Goal: Task Accomplishment & Management: Manage account settings

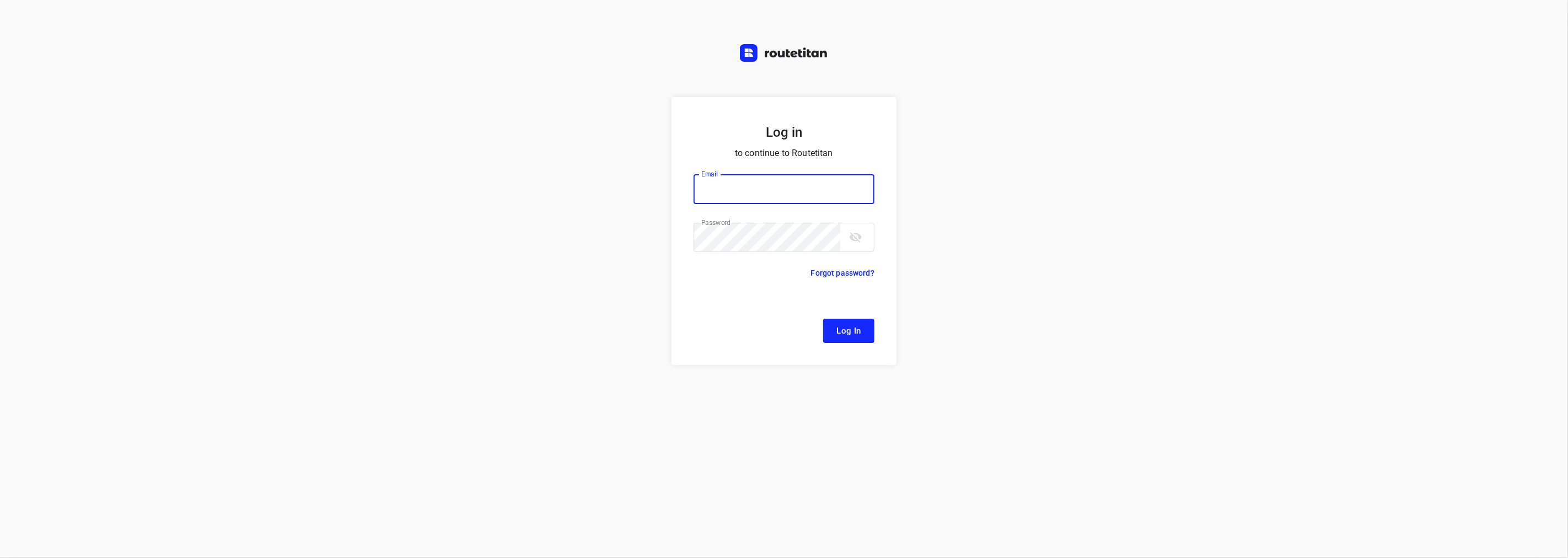
type input "remco@fruitopjewerk.nl"
click at [843, 324] on span "Log In" at bounding box center [849, 331] width 25 height 14
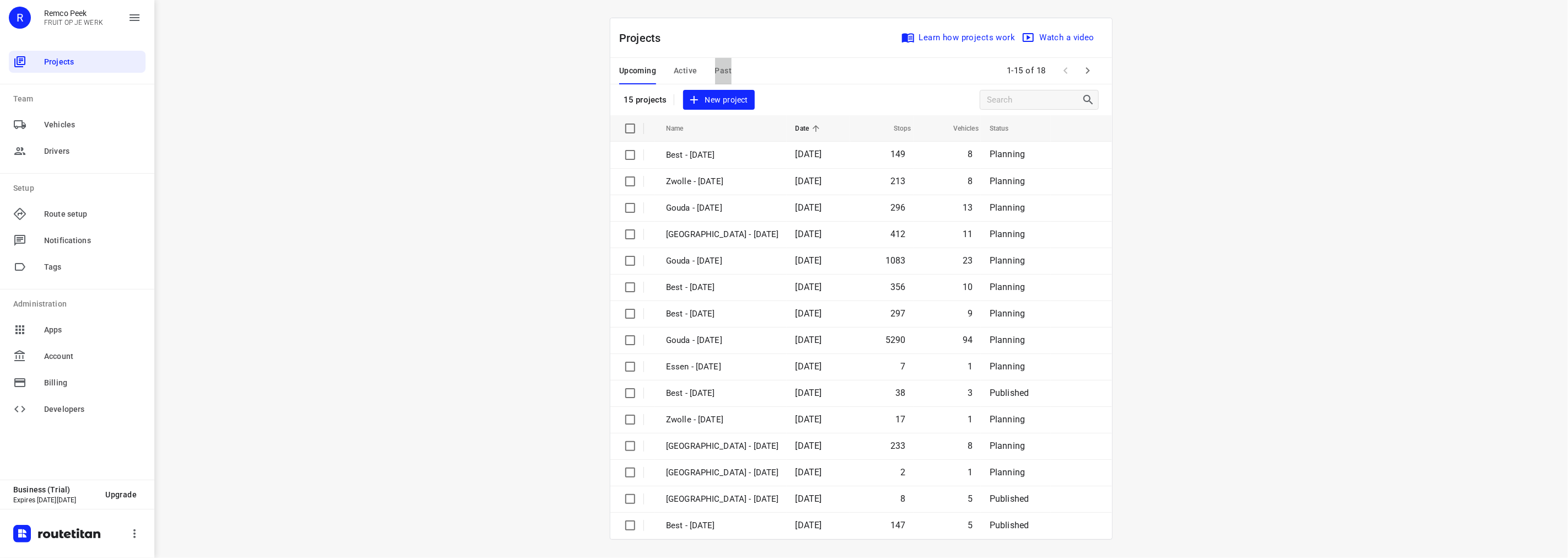
click at [726, 69] on span "Past" at bounding box center [723, 70] width 17 height 13
click at [646, 70] on span "Upcoming" at bounding box center [637, 70] width 37 height 13
click at [1089, 68] on icon "button" at bounding box center [1088, 70] width 13 height 13
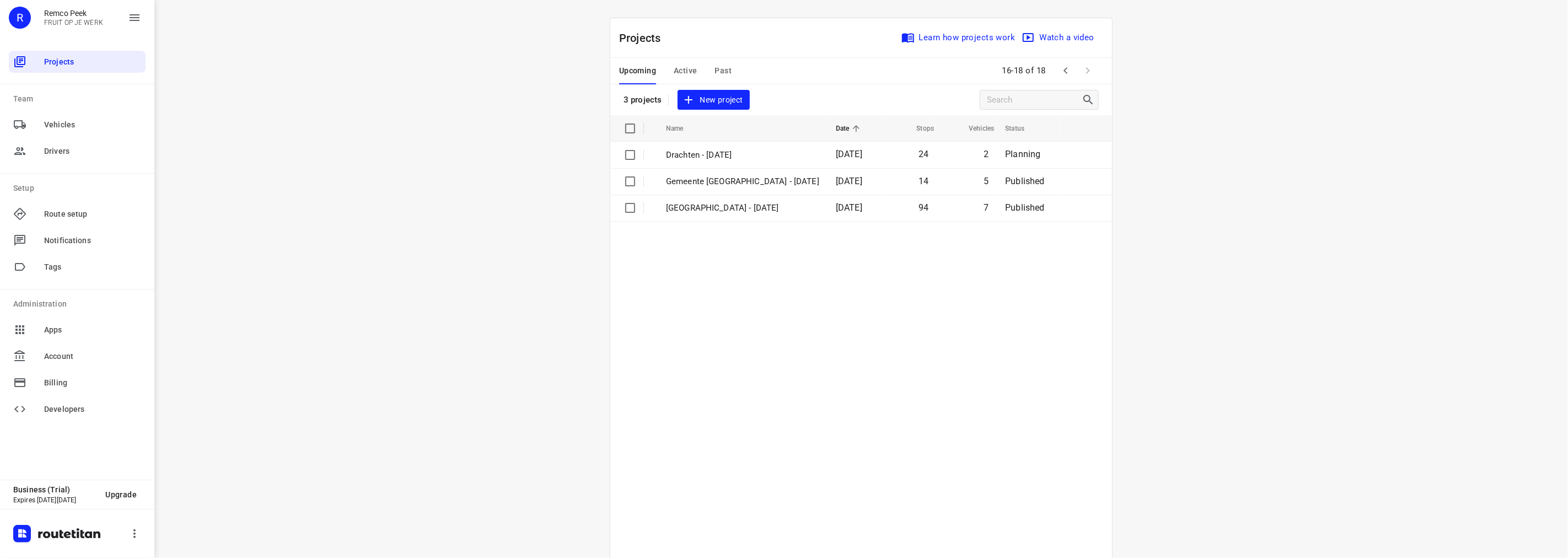
click at [721, 64] on span "Past" at bounding box center [723, 70] width 17 height 13
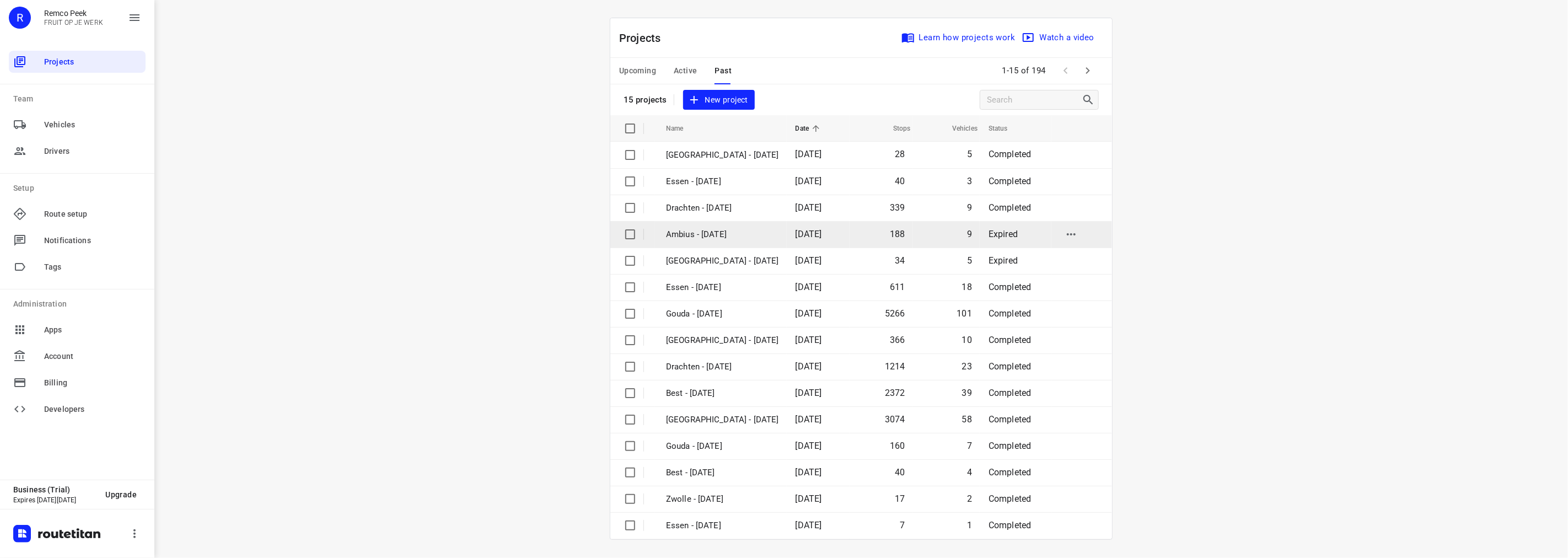
click at [721, 241] on td "Ambius - [DATE]" at bounding box center [721, 234] width 132 height 27
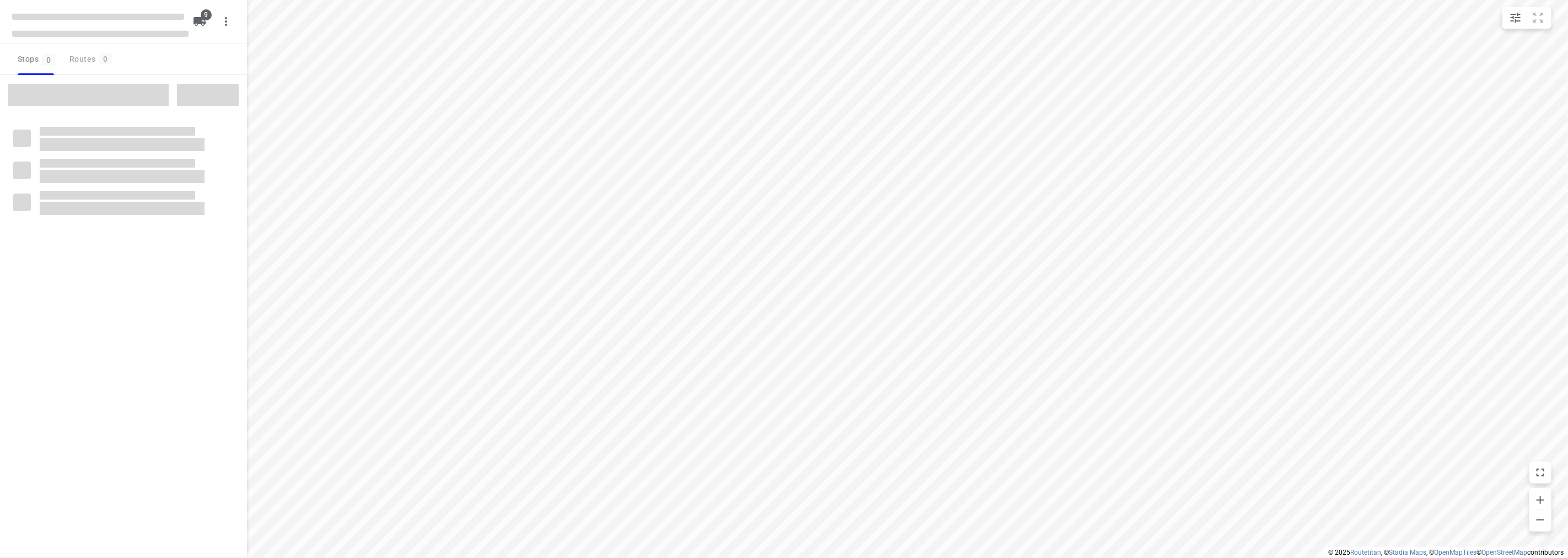
checkbox input "true"
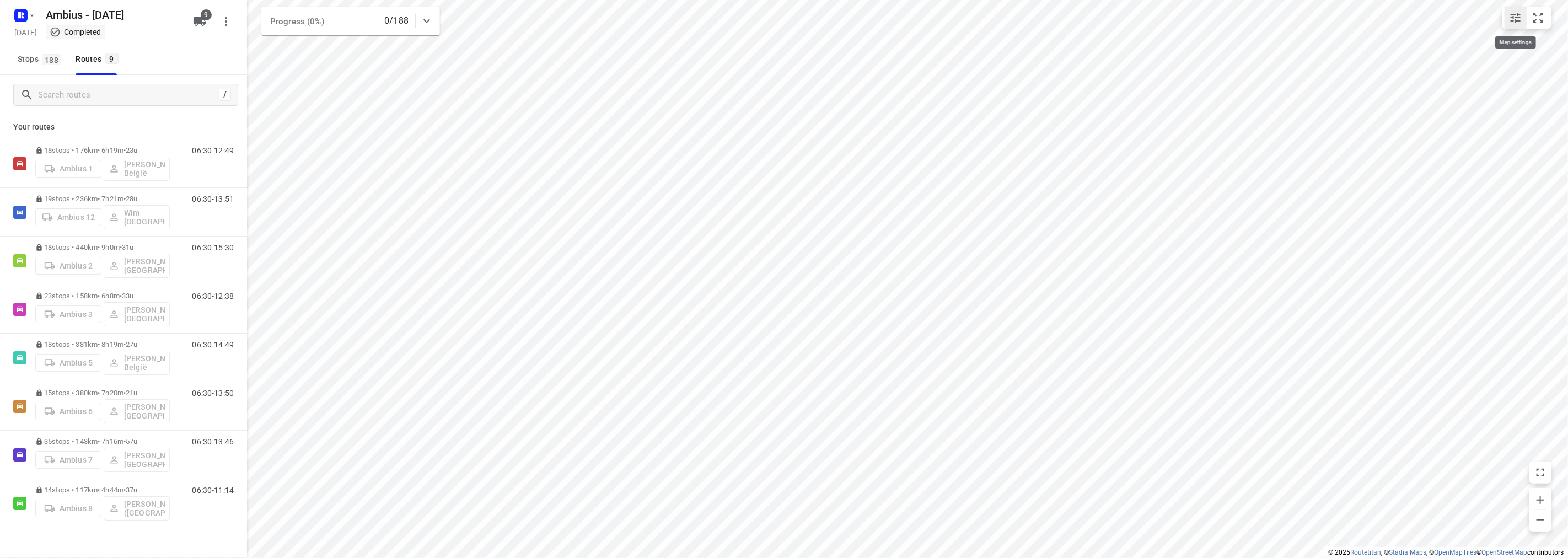
click at [1513, 13] on icon "small contained button group" at bounding box center [1515, 17] width 10 height 10
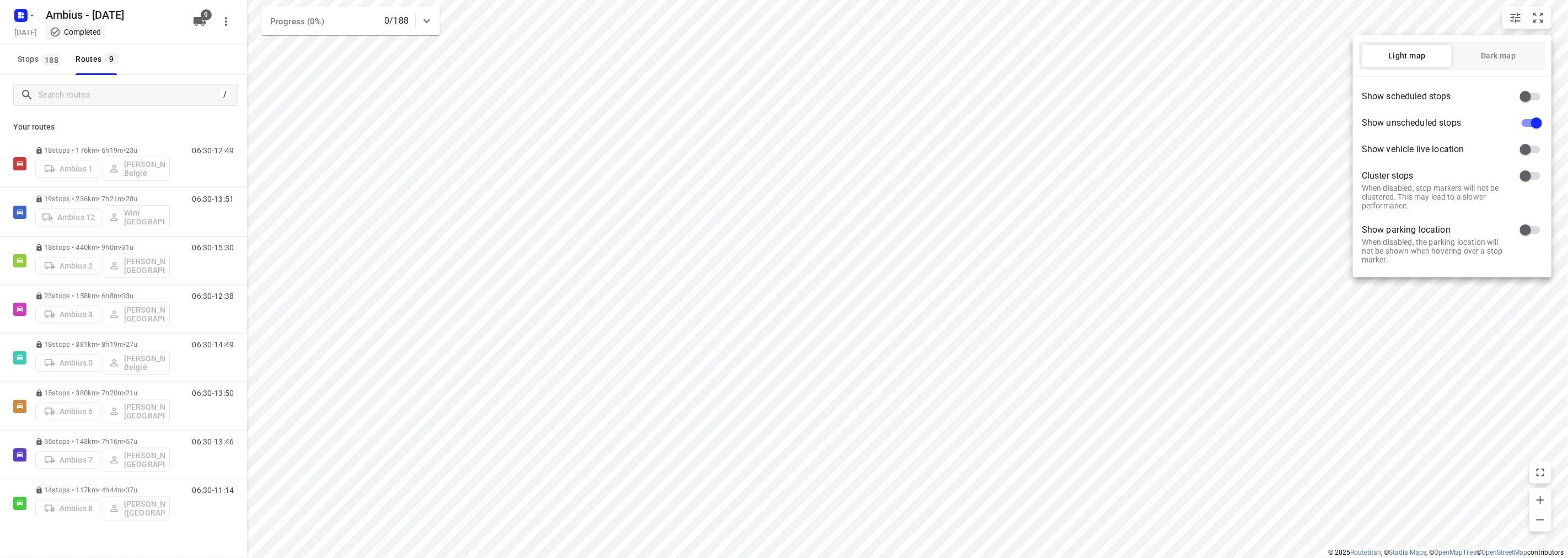
click at [1530, 94] on input "checkbox" at bounding box center [1525, 97] width 63 height 21
checkbox input "true"
click at [939, 153] on div at bounding box center [784, 279] width 1568 height 558
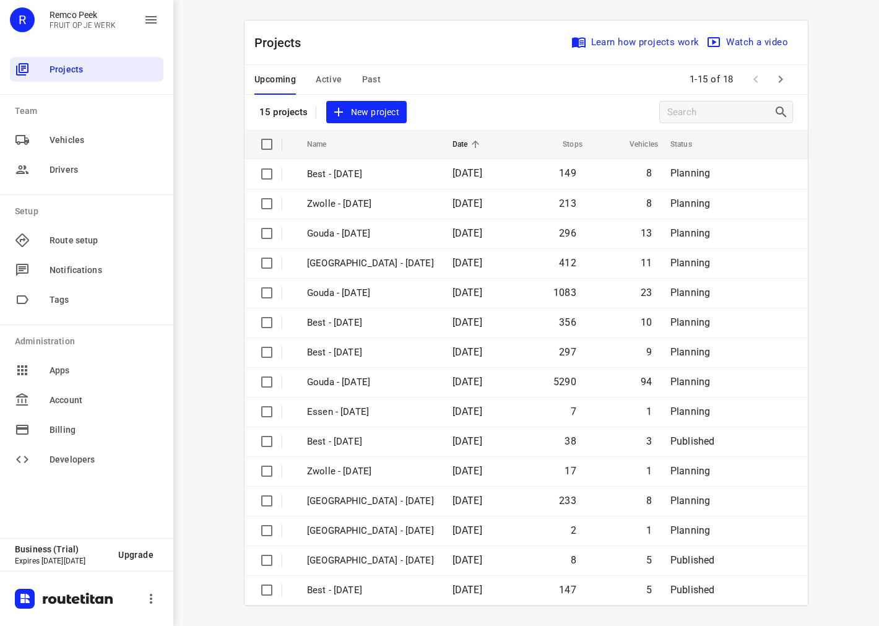
click at [373, 79] on span "Past" at bounding box center [371, 79] width 19 height 15
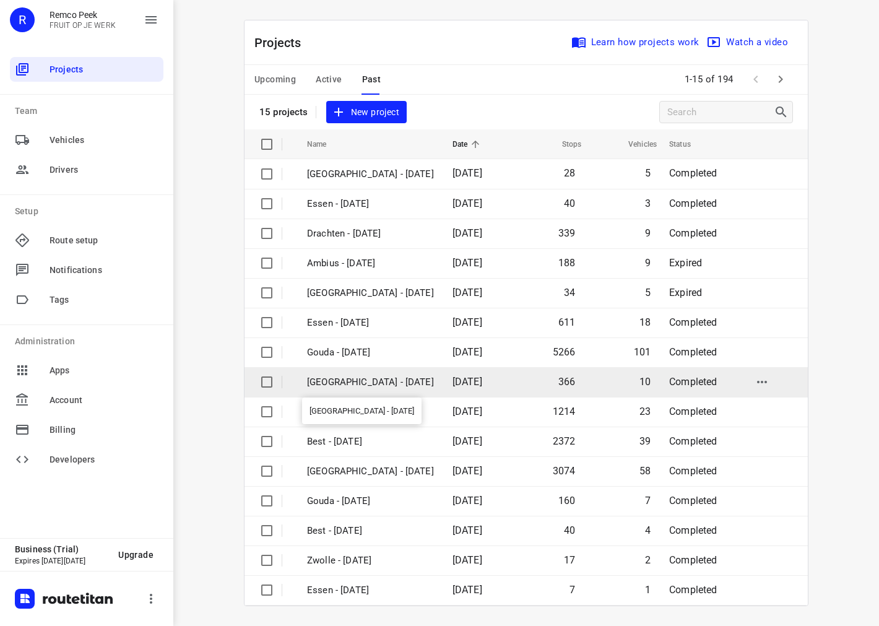
click at [368, 382] on p "[GEOGRAPHIC_DATA] - [DATE]" at bounding box center [370, 382] width 127 height 14
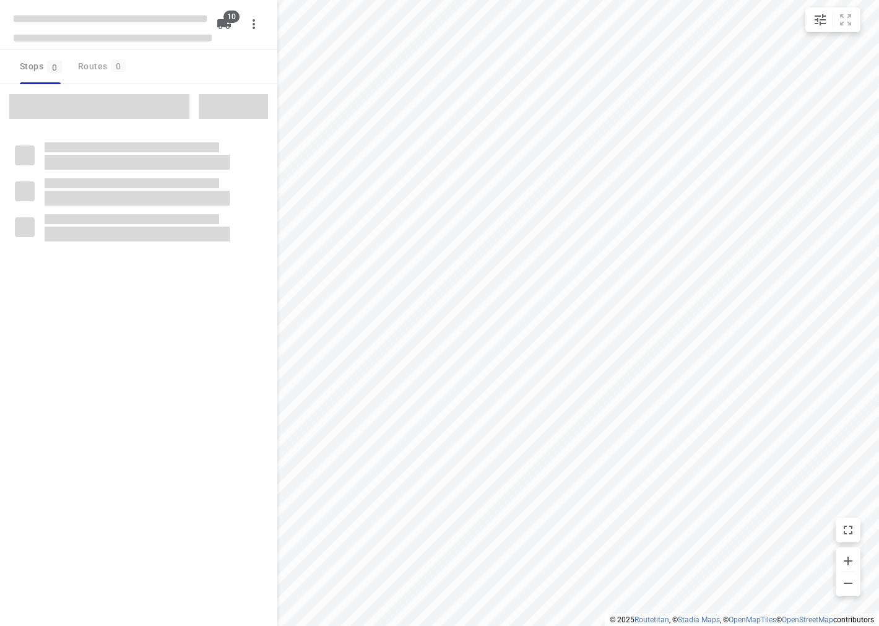
checkbox input "true"
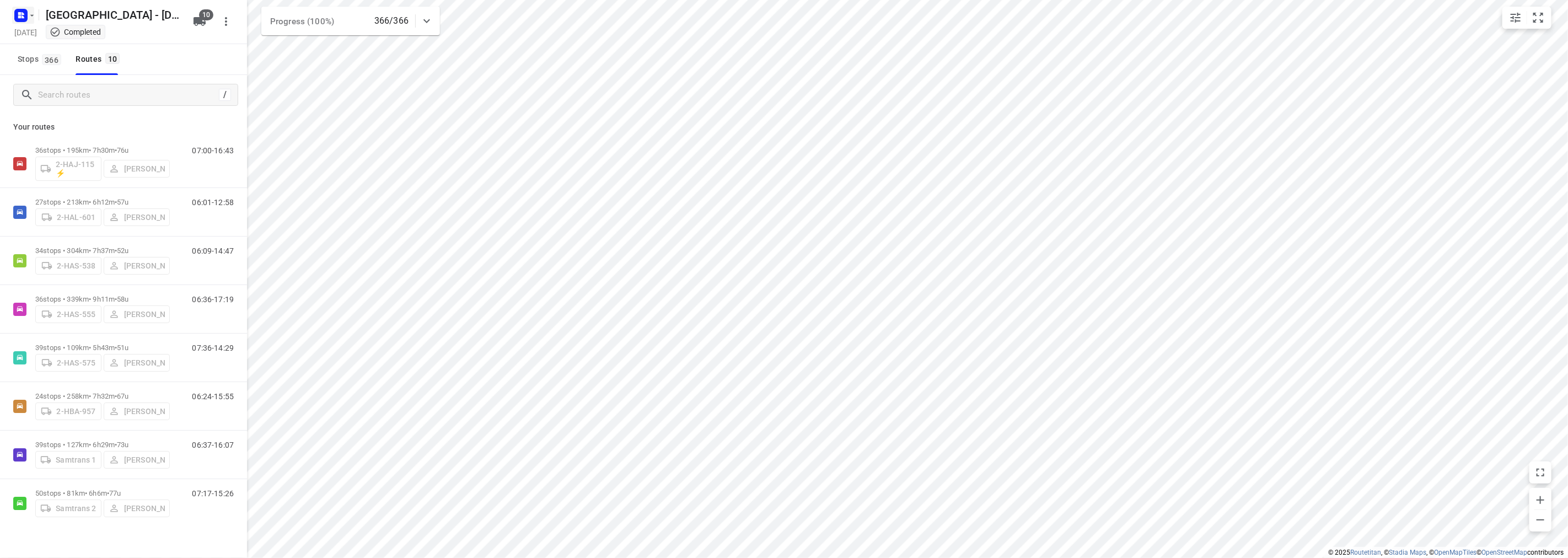
click at [31, 8] on button "button" at bounding box center [23, 15] width 22 height 18
click at [31, 38] on icon "button" at bounding box center [27, 38] width 11 height 11
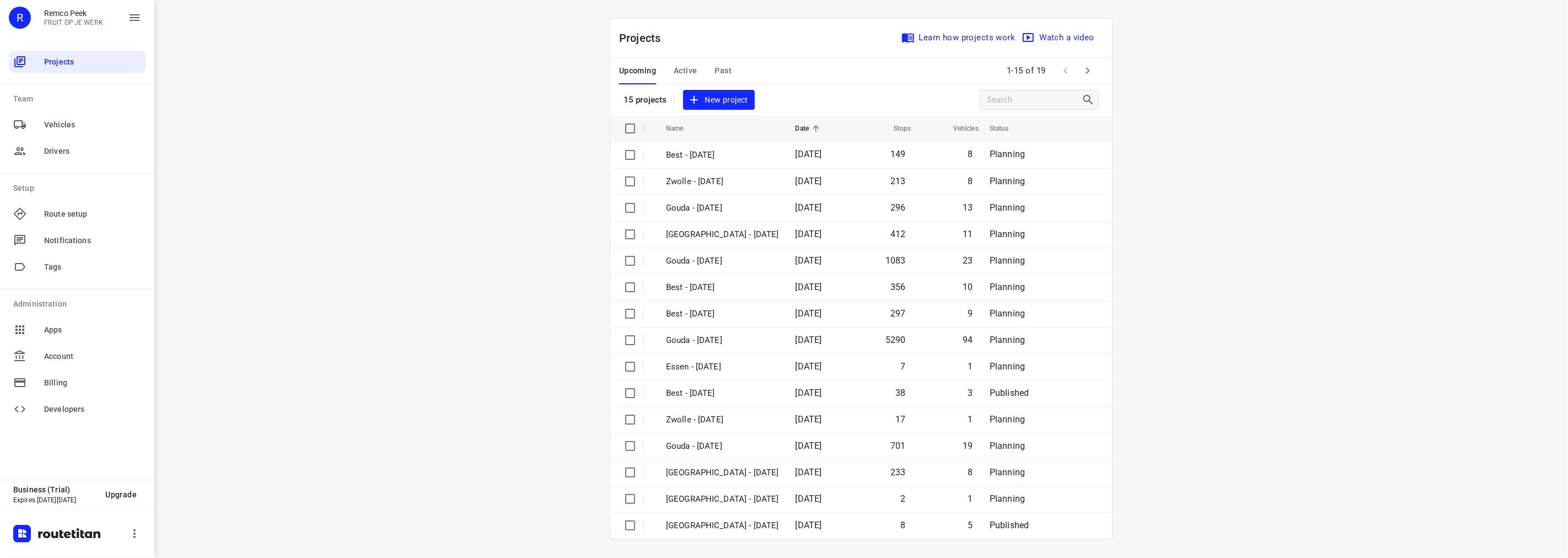
click at [682, 74] on span "Active" at bounding box center [685, 70] width 23 height 13
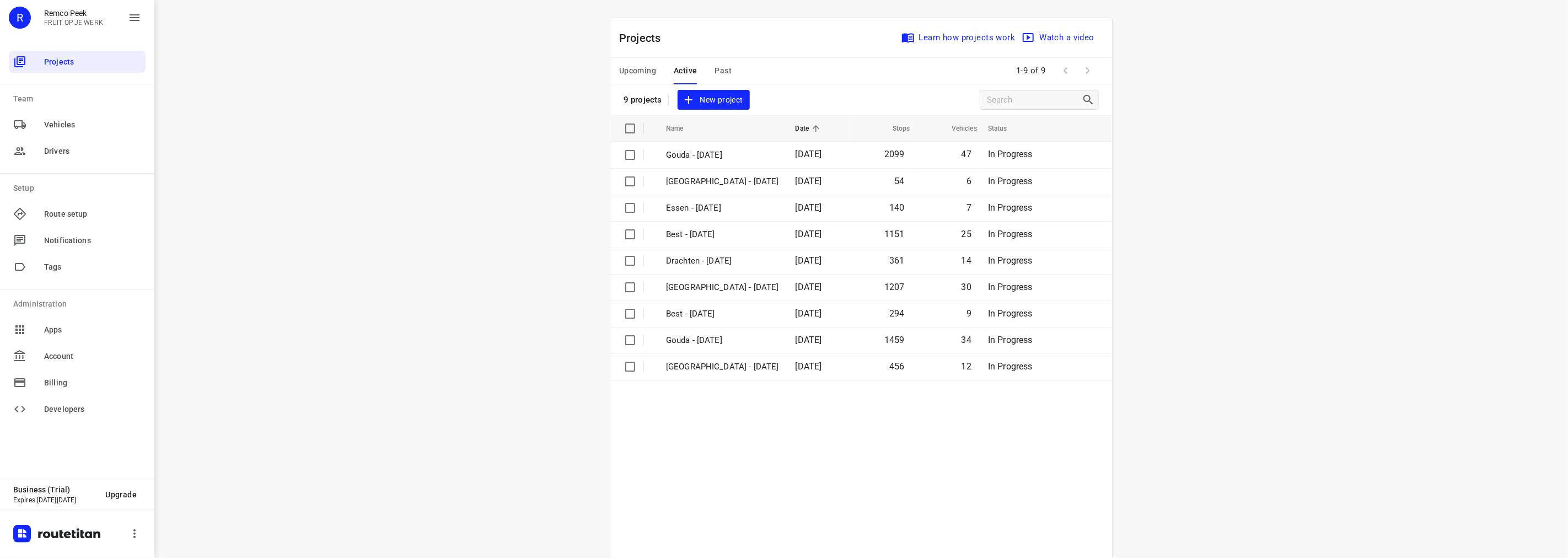
click at [718, 64] on span "Past" at bounding box center [723, 70] width 17 height 13
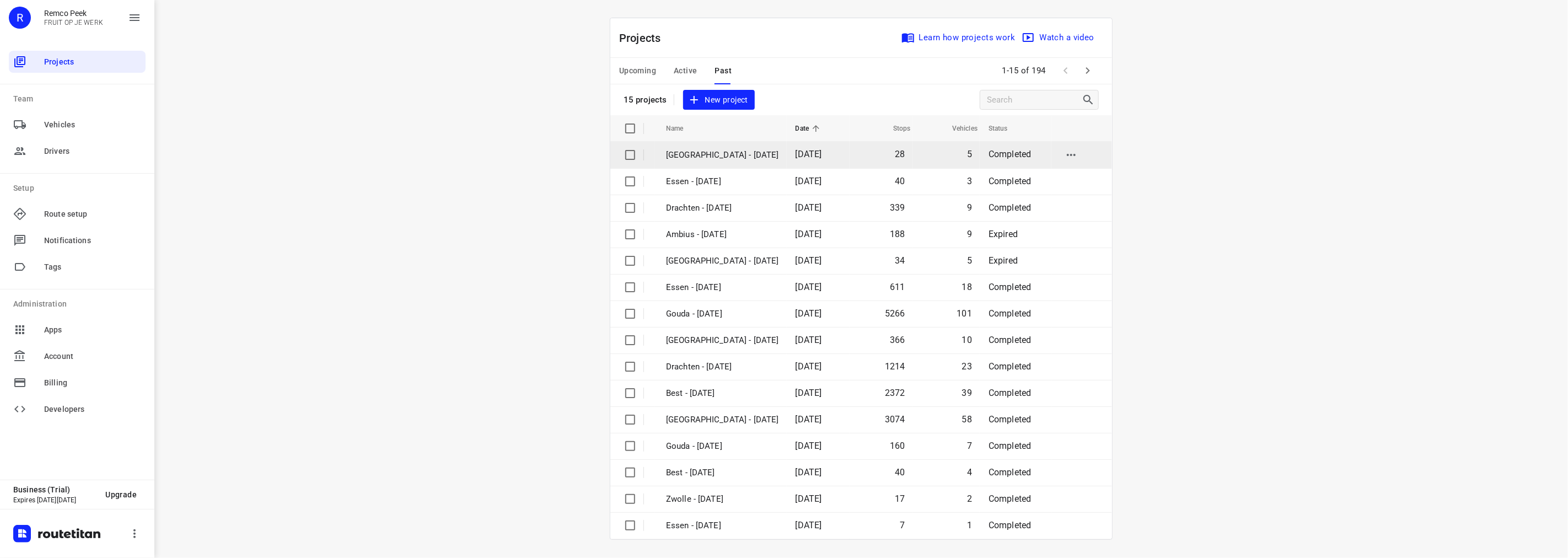
click at [745, 149] on p "[GEOGRAPHIC_DATA] - [DATE]" at bounding box center [723, 155] width 113 height 12
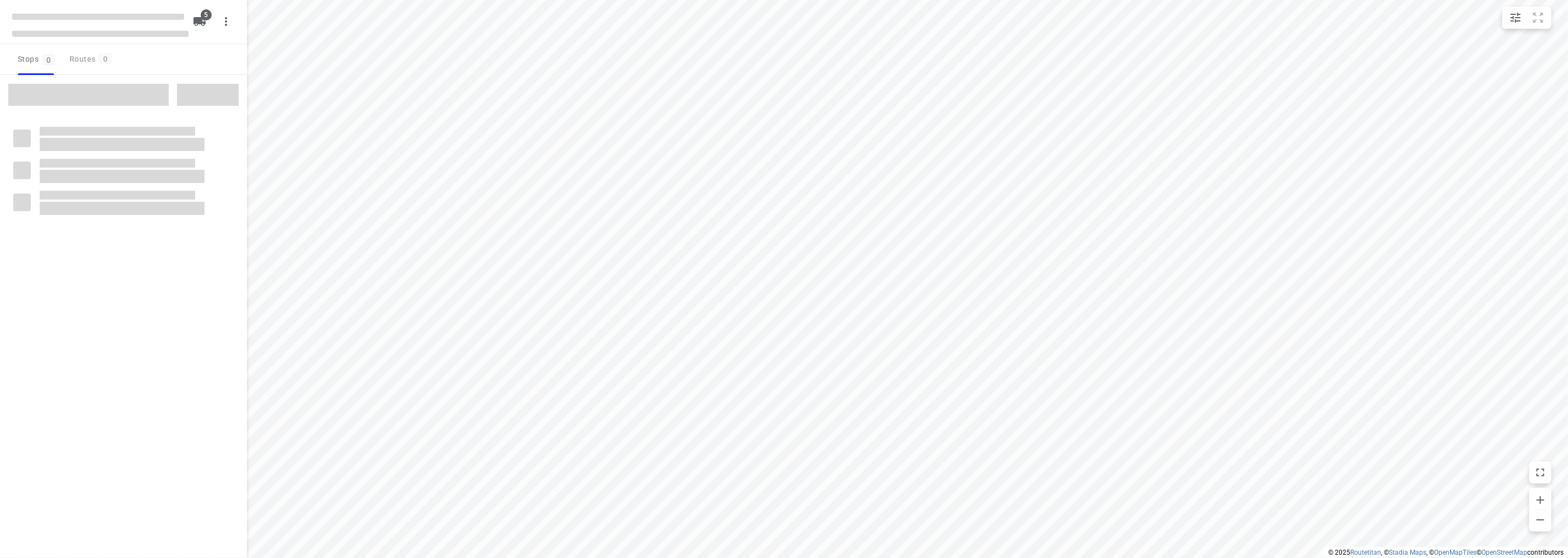
checkbox input "true"
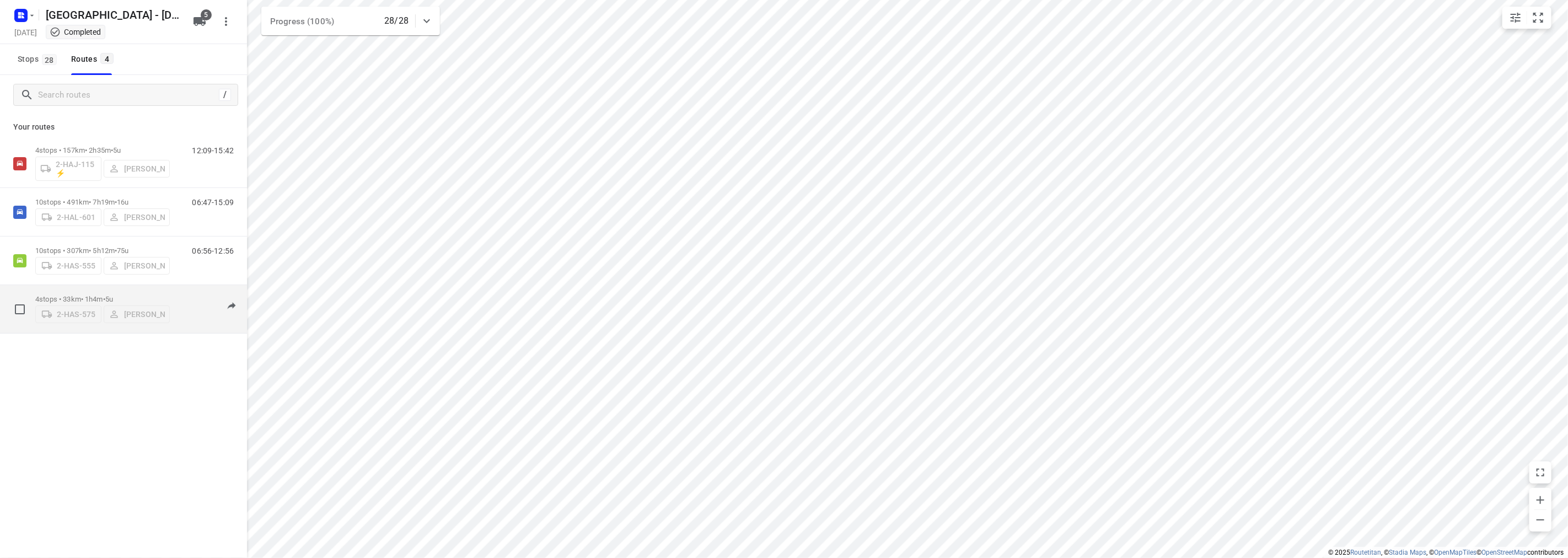
click at [128, 295] on p "4 stops • 33km • 1h4m • 5u" at bounding box center [102, 299] width 135 height 8
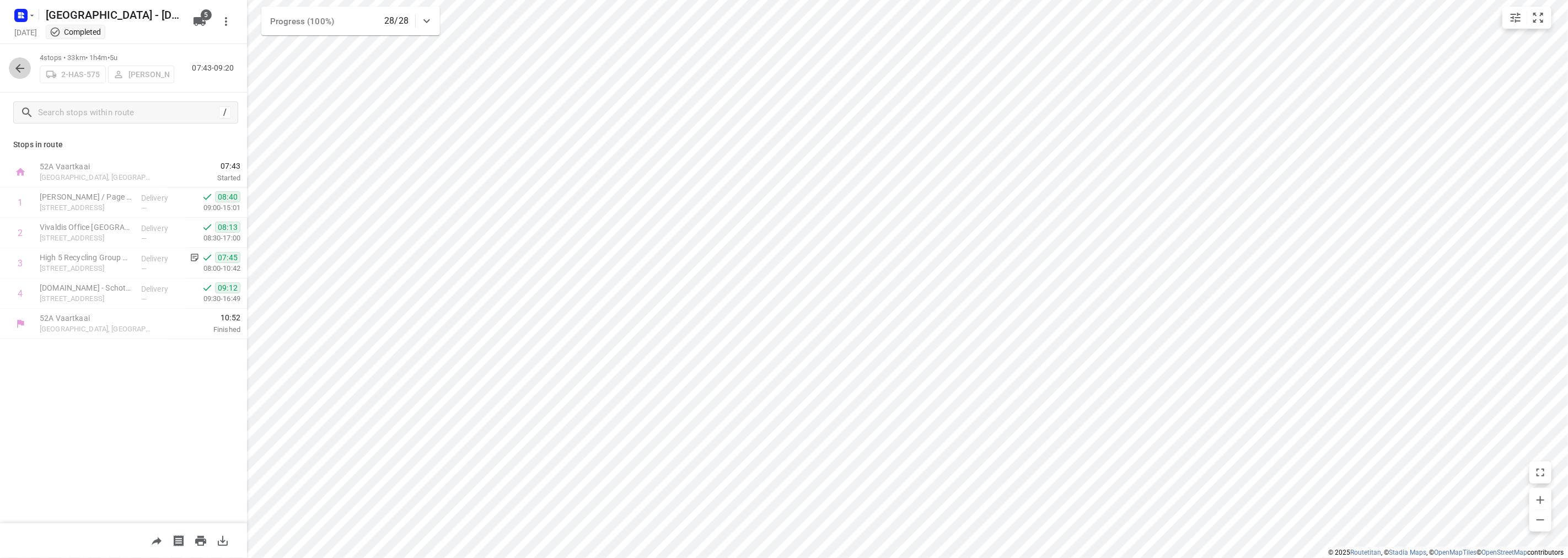
click at [10, 62] on button "button" at bounding box center [20, 68] width 22 height 22
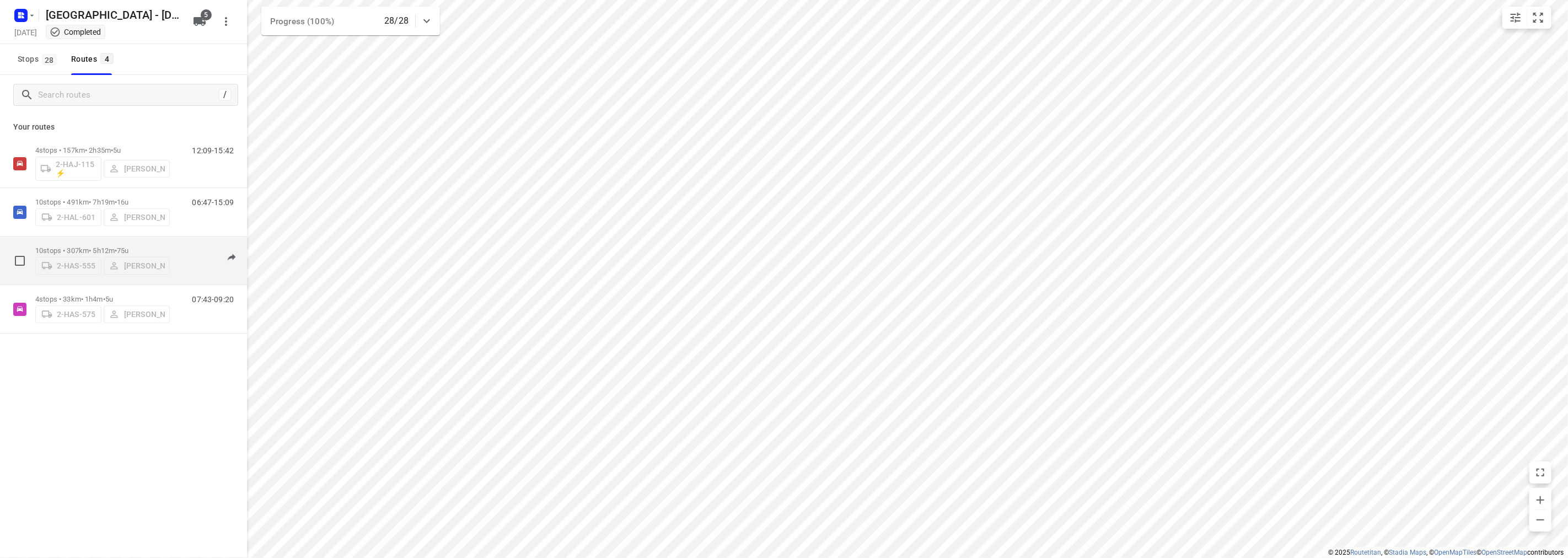
click at [147, 247] on p "10 stops • 307km • 5h12m • 75u" at bounding box center [102, 250] width 135 height 8
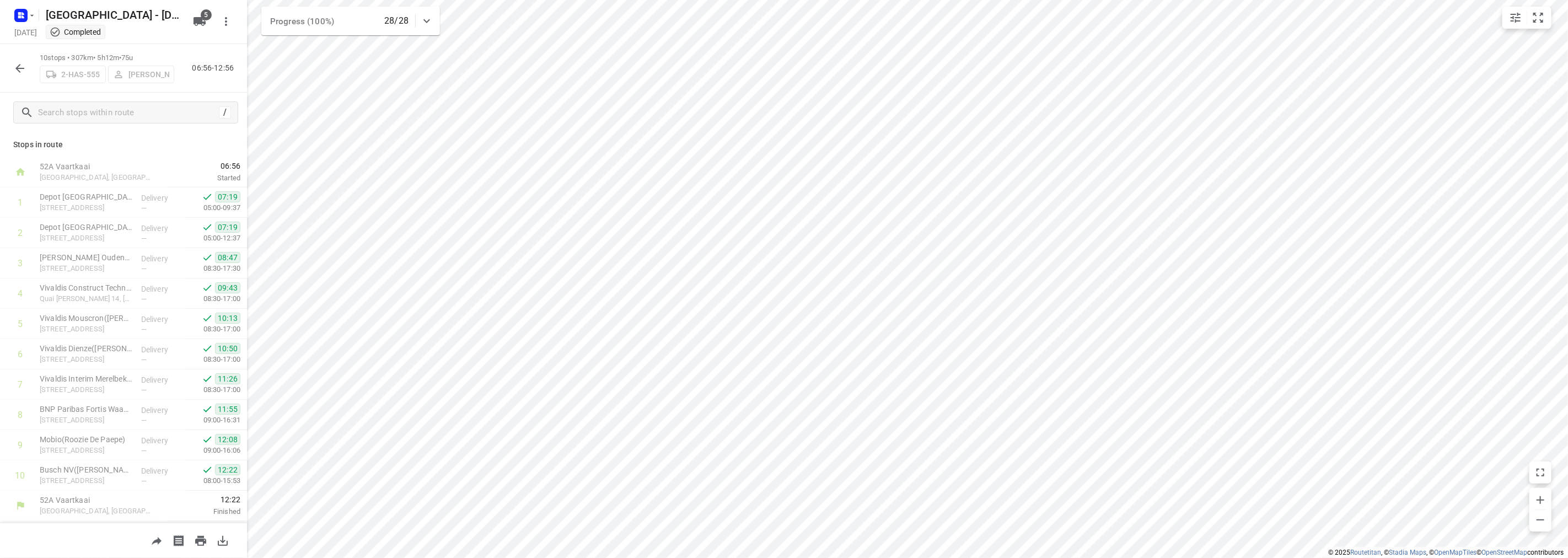
click at [20, 75] on button "button" at bounding box center [20, 68] width 22 height 22
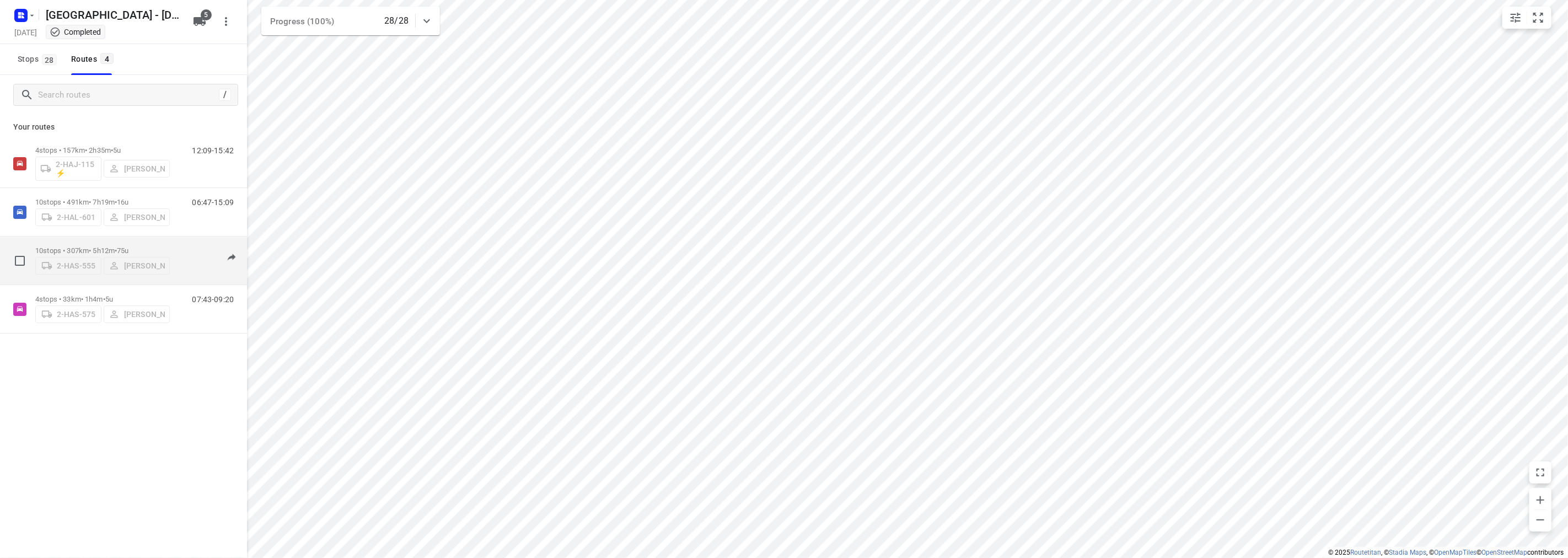
click at [136, 241] on div "10 stops • 307km • 5h12m • 75u 2-HAS-555 [PERSON_NAME]" at bounding box center [102, 260] width 135 height 39
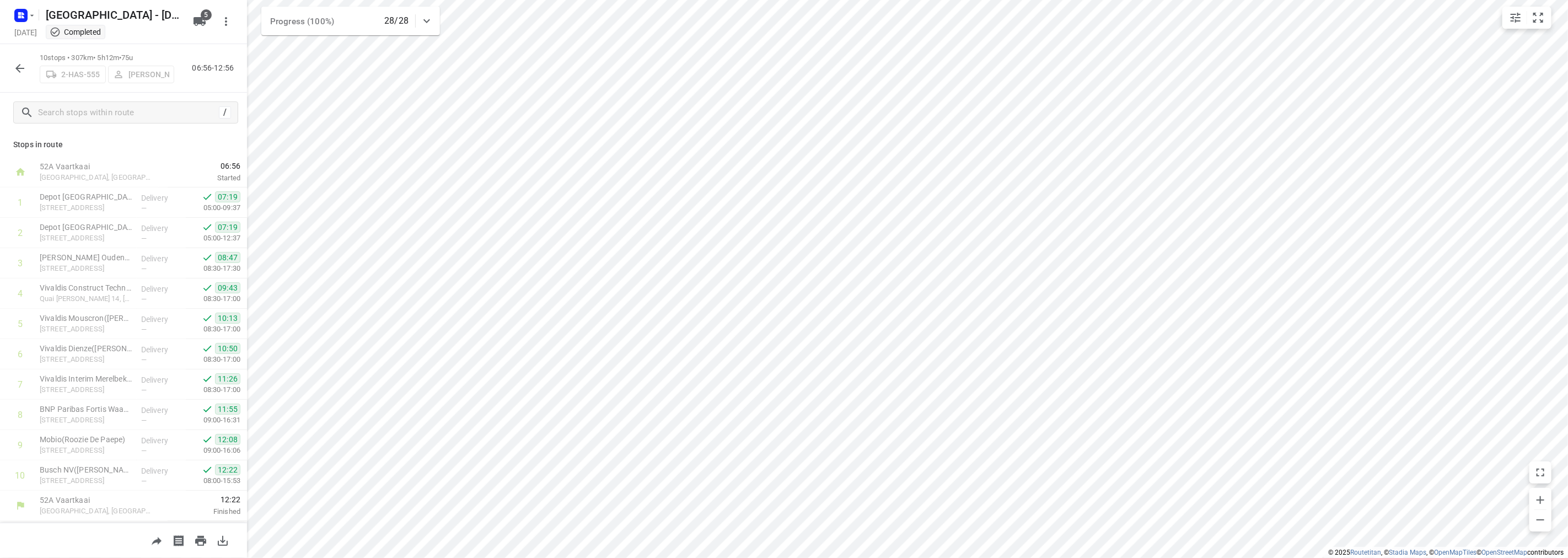
click at [17, 63] on icon "button" at bounding box center [20, 68] width 13 height 13
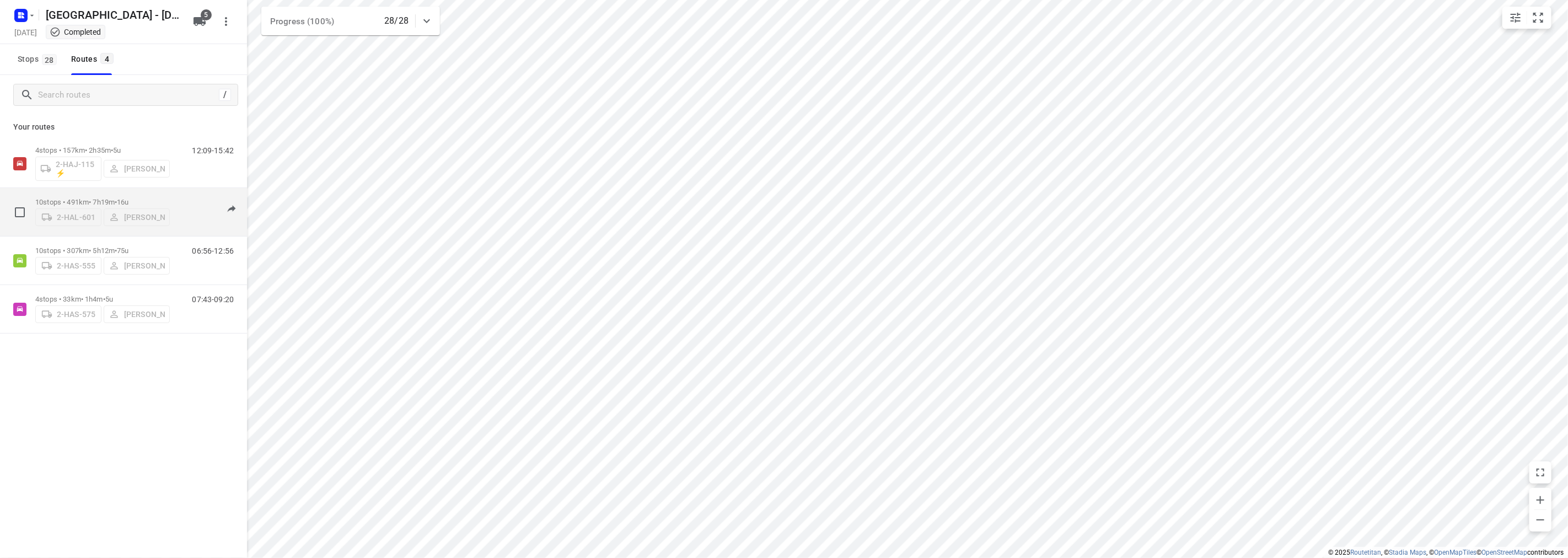
click at [97, 193] on div "10 stops • 491km • 7h19m • 16u 2-HAL-601 [PERSON_NAME]" at bounding box center [102, 212] width 135 height 39
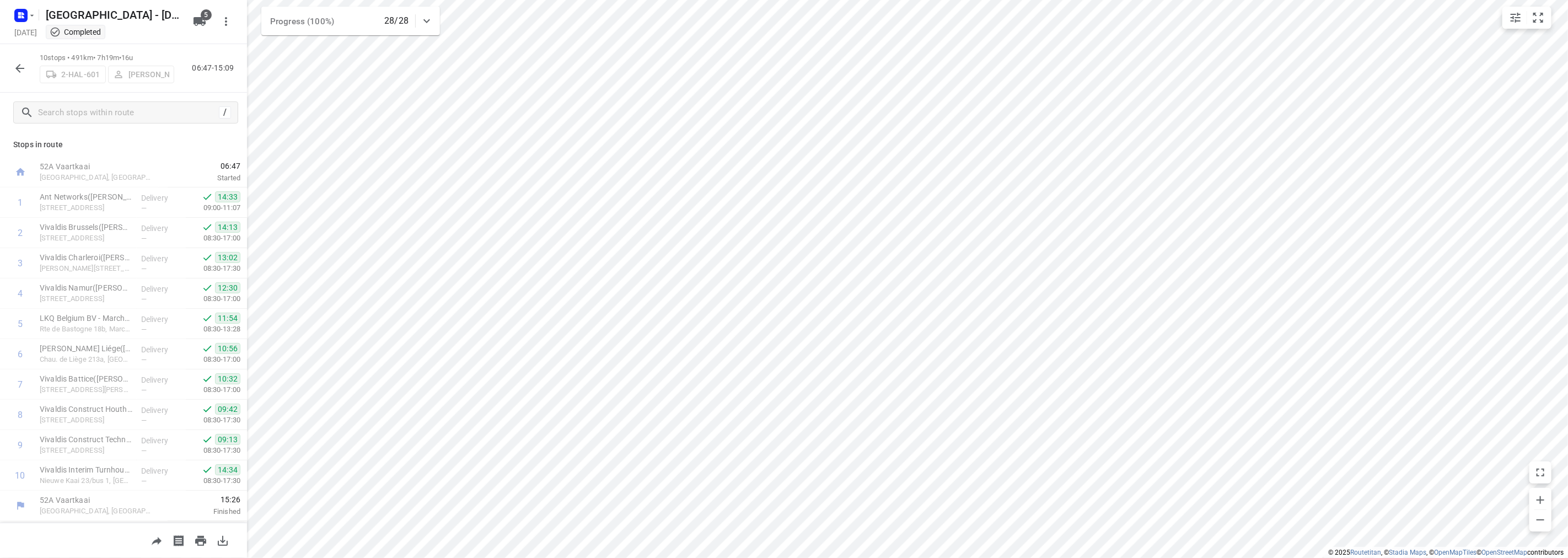
click at [17, 62] on icon "button" at bounding box center [20, 68] width 13 height 13
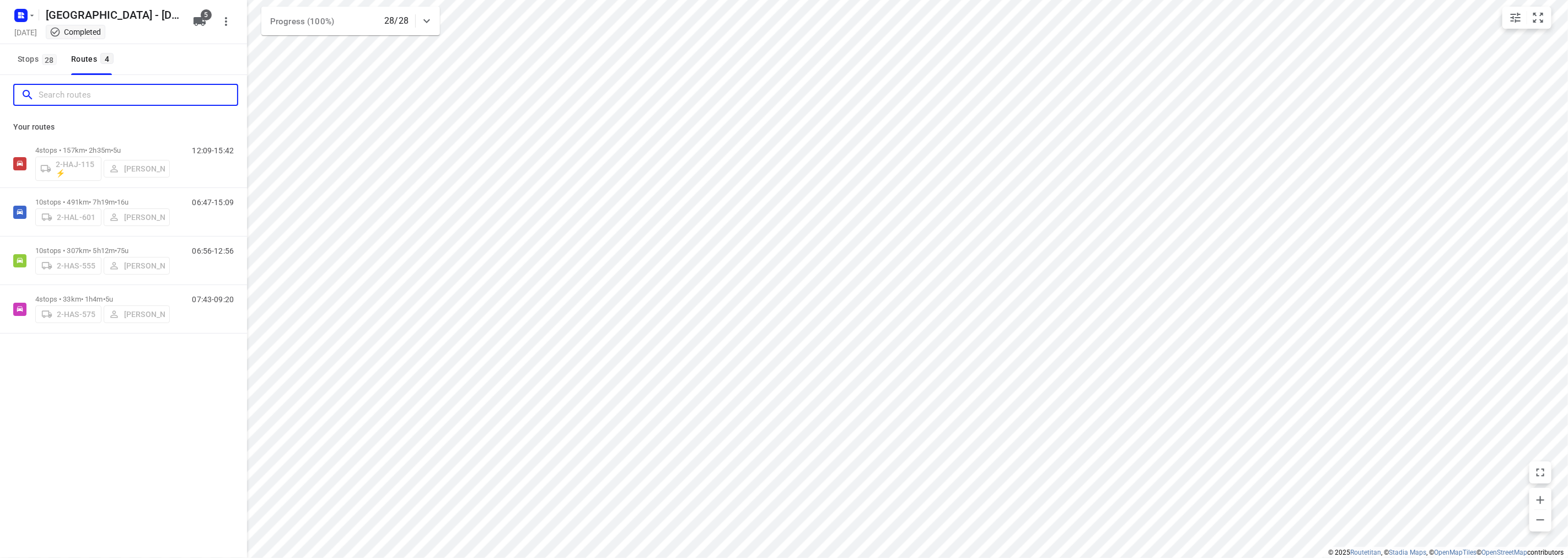
click at [59, 97] on input "Search routes" at bounding box center [137, 94] width 199 height 17
click at [33, 64] on span "Stops 28" at bounding box center [39, 59] width 43 height 13
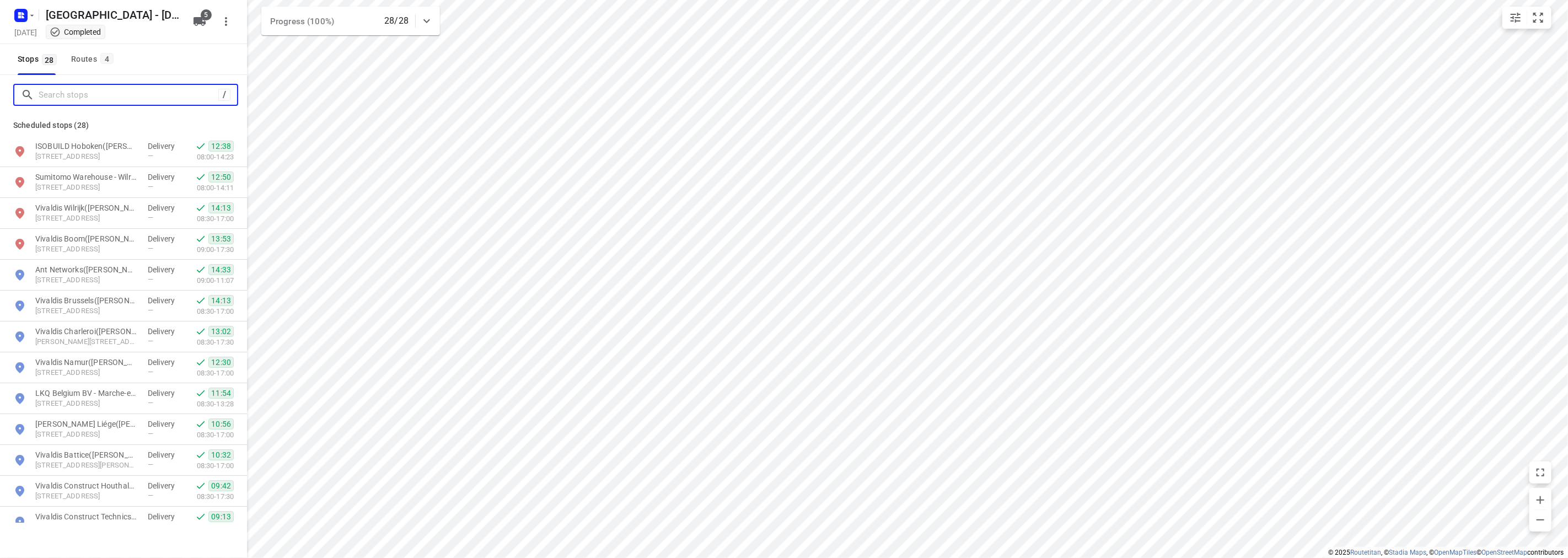
click at [87, 101] on input "Search stops" at bounding box center [128, 94] width 180 height 17
type input "vivaldis"
click at [94, 62] on div "Routes 4" at bounding box center [94, 59] width 45 height 13
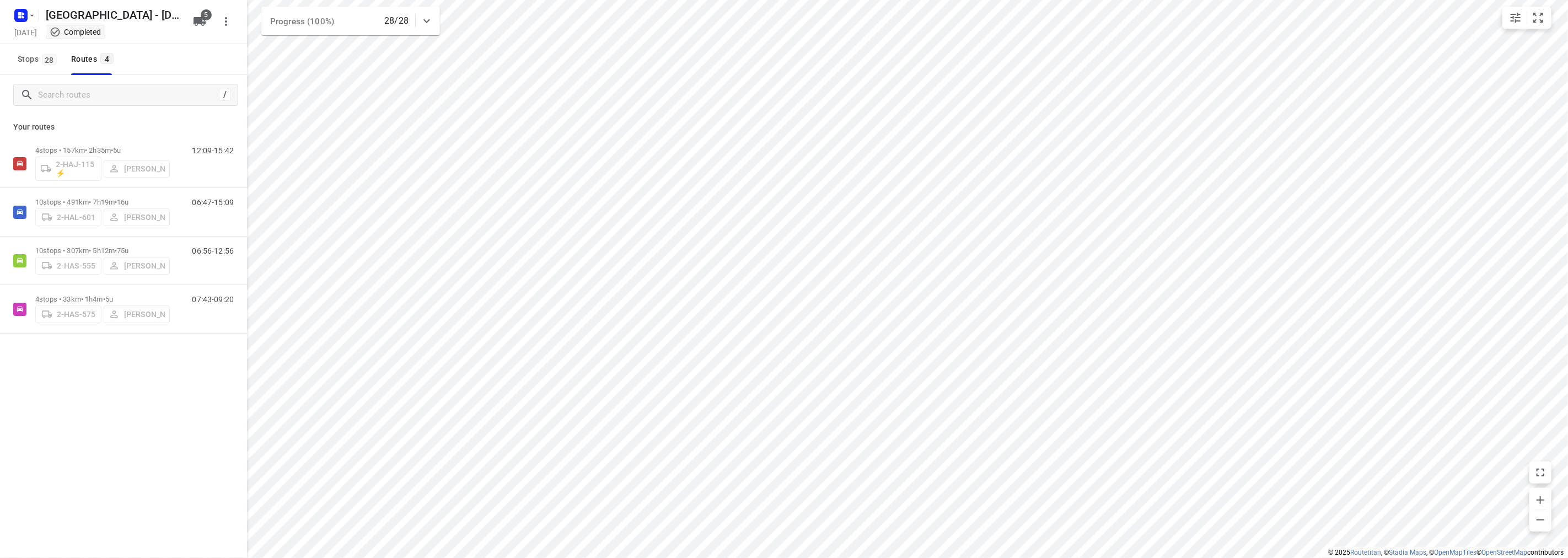
click at [189, 406] on div "4 stops • 157km • 2h35m • 5u 2-HAJ-115 ⚡ [PERSON_NAME] 12:09-15:42 10 stops • 4…" at bounding box center [123, 275] width 247 height 272
click at [17, 11] on rect "button" at bounding box center [20, 15] width 13 height 13
click at [29, 45] on span "Back to projects" at bounding box center [111, 38] width 180 height 12
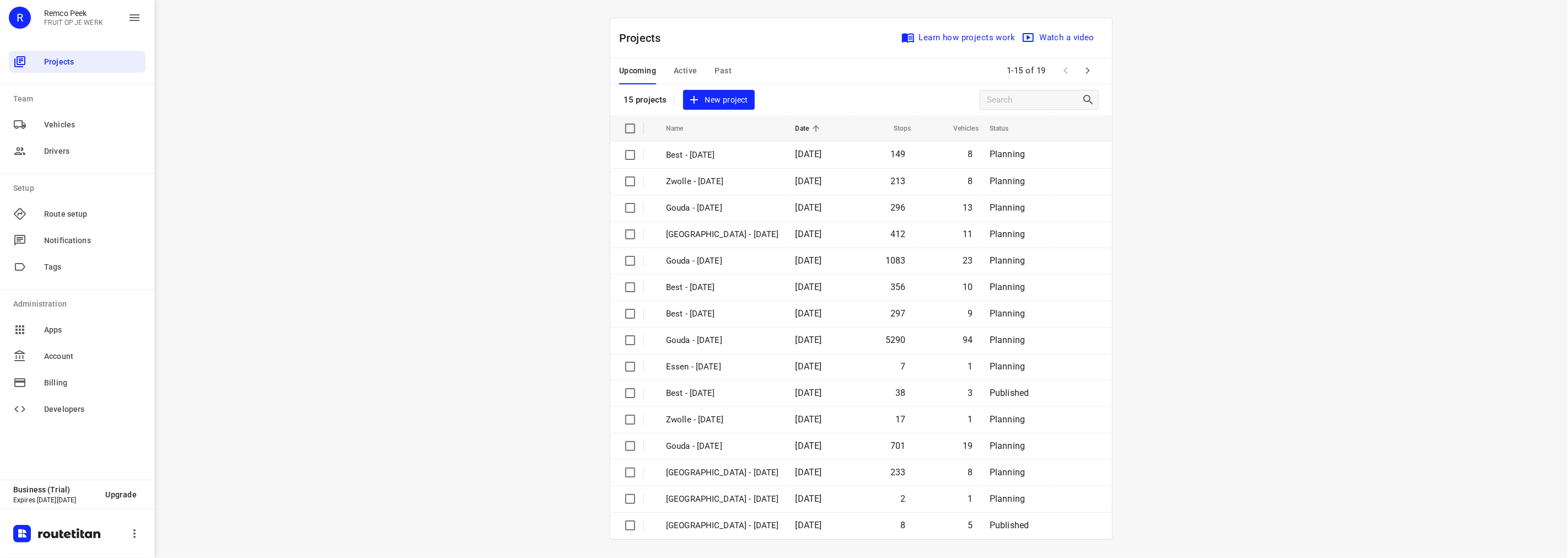
click at [697, 70] on span "Active" at bounding box center [685, 70] width 23 height 13
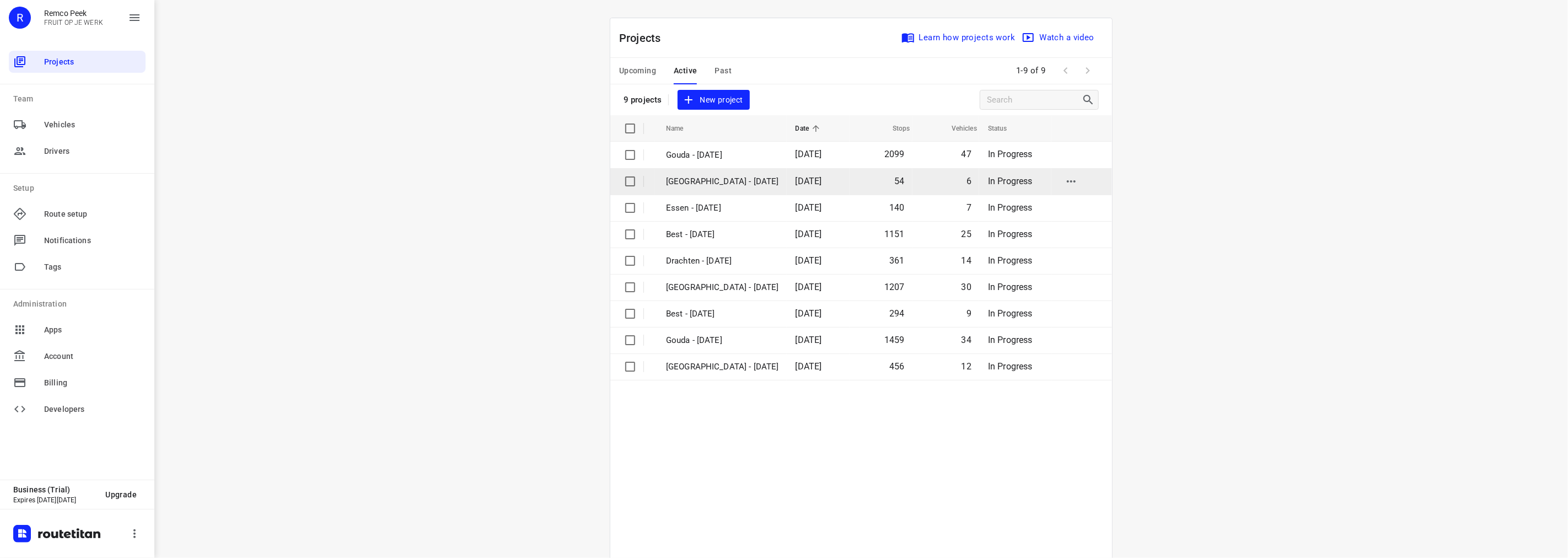
click at [687, 171] on td "[GEOGRAPHIC_DATA] - [DATE]" at bounding box center [721, 182] width 132 height 27
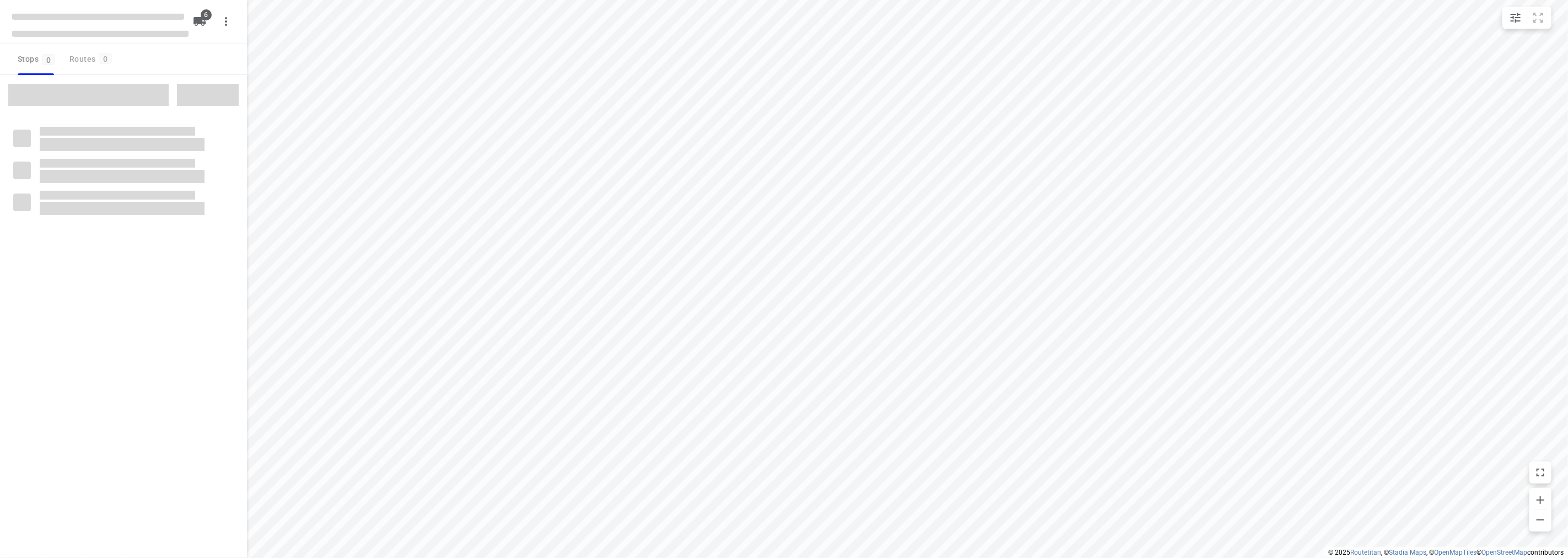
checkbox input "true"
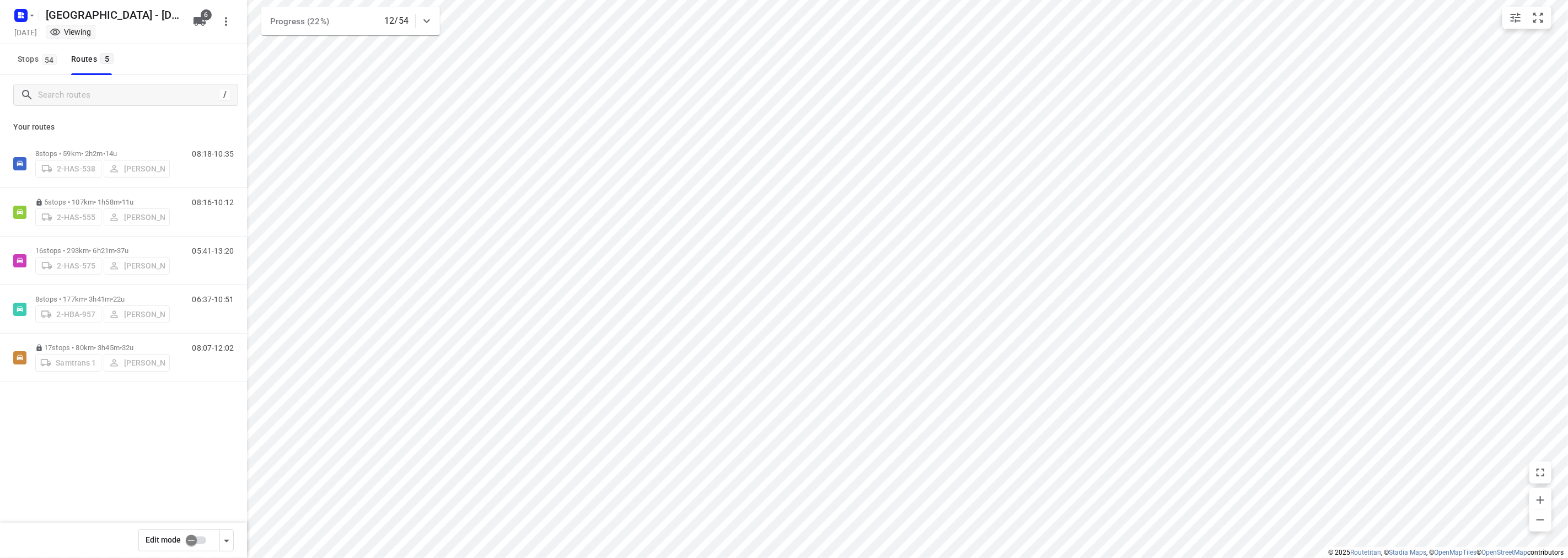
click at [117, 439] on div "8 stops • 59km • 2h2m • 14u 2-HAS-538 [PERSON_NAME] 08:18-10:35 5 stops • 107km…" at bounding box center [123, 300] width 247 height 320
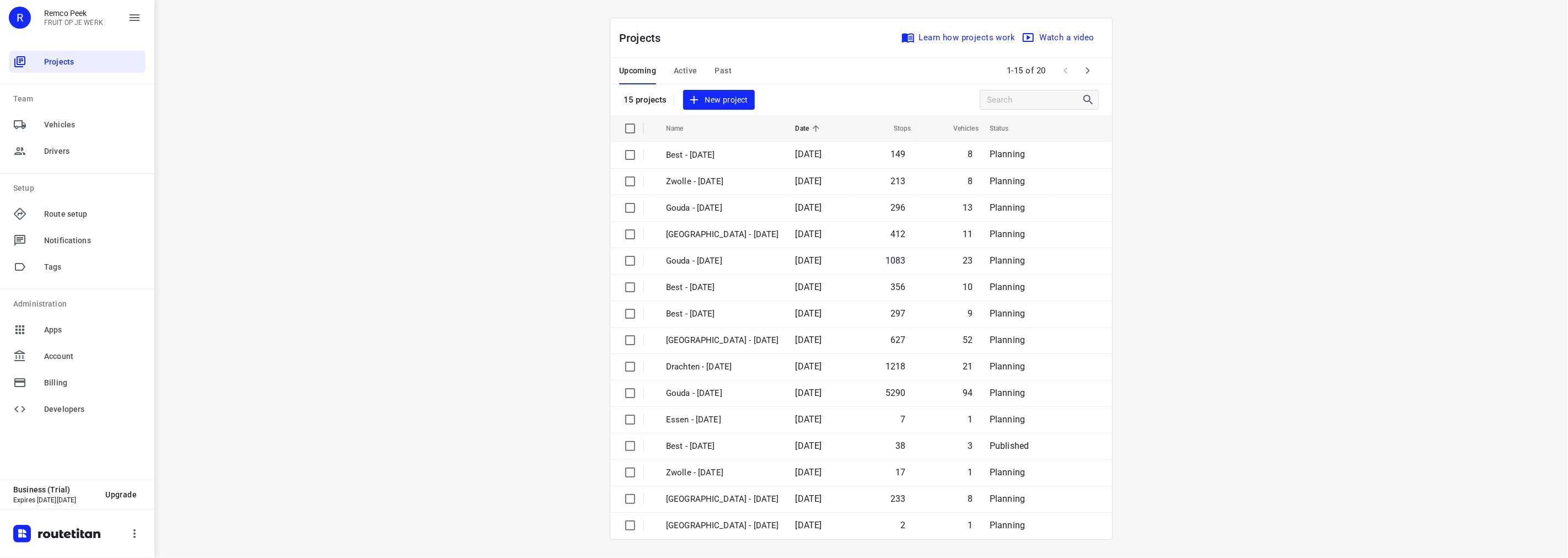
click at [675, 75] on span "Active" at bounding box center [685, 70] width 23 height 13
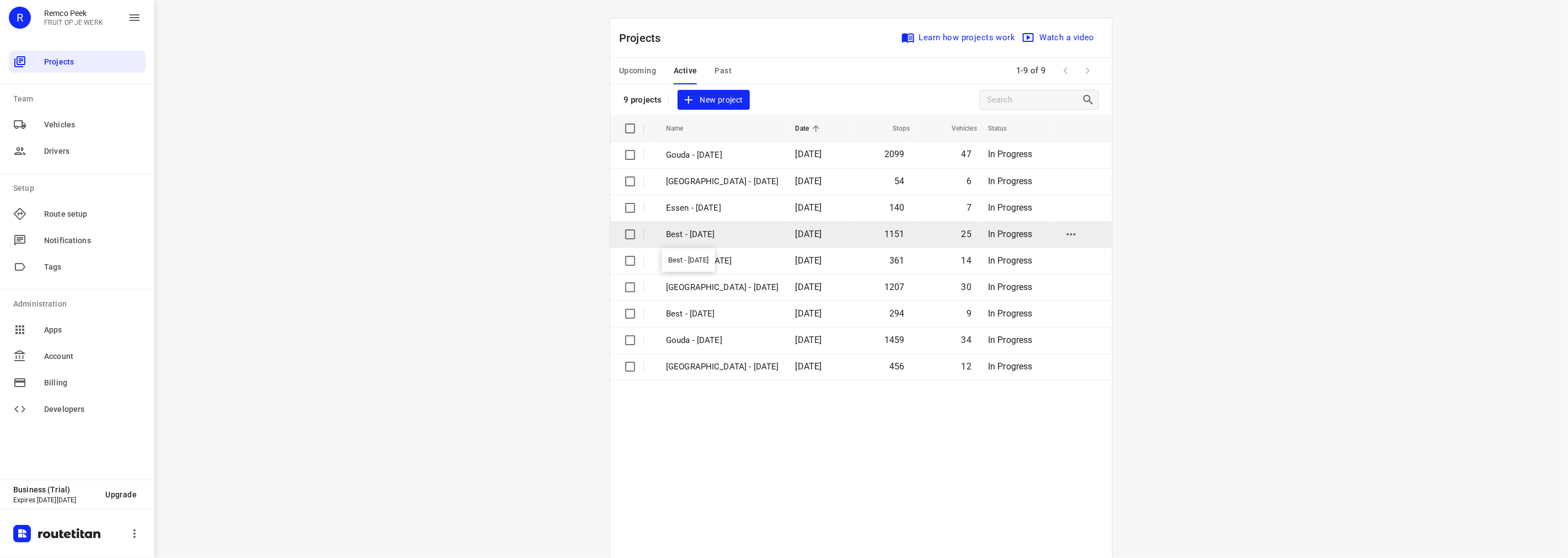
click at [690, 235] on p "Best - [DATE]" at bounding box center [723, 234] width 113 height 12
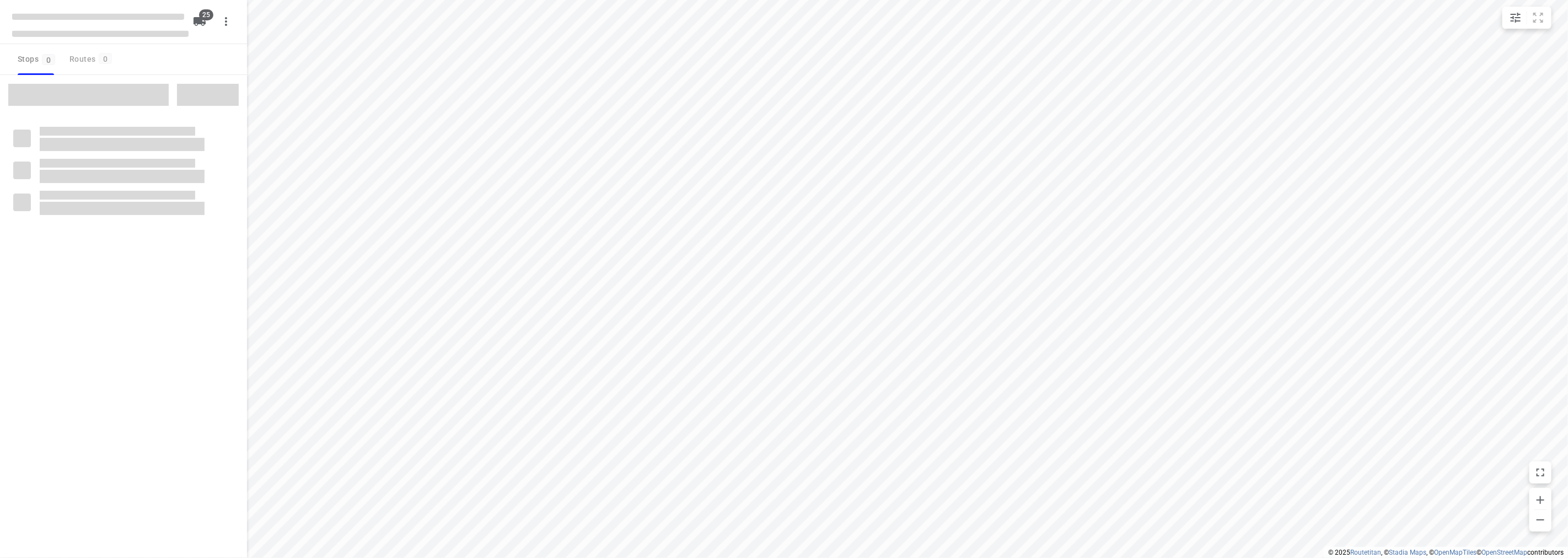
checkbox input "true"
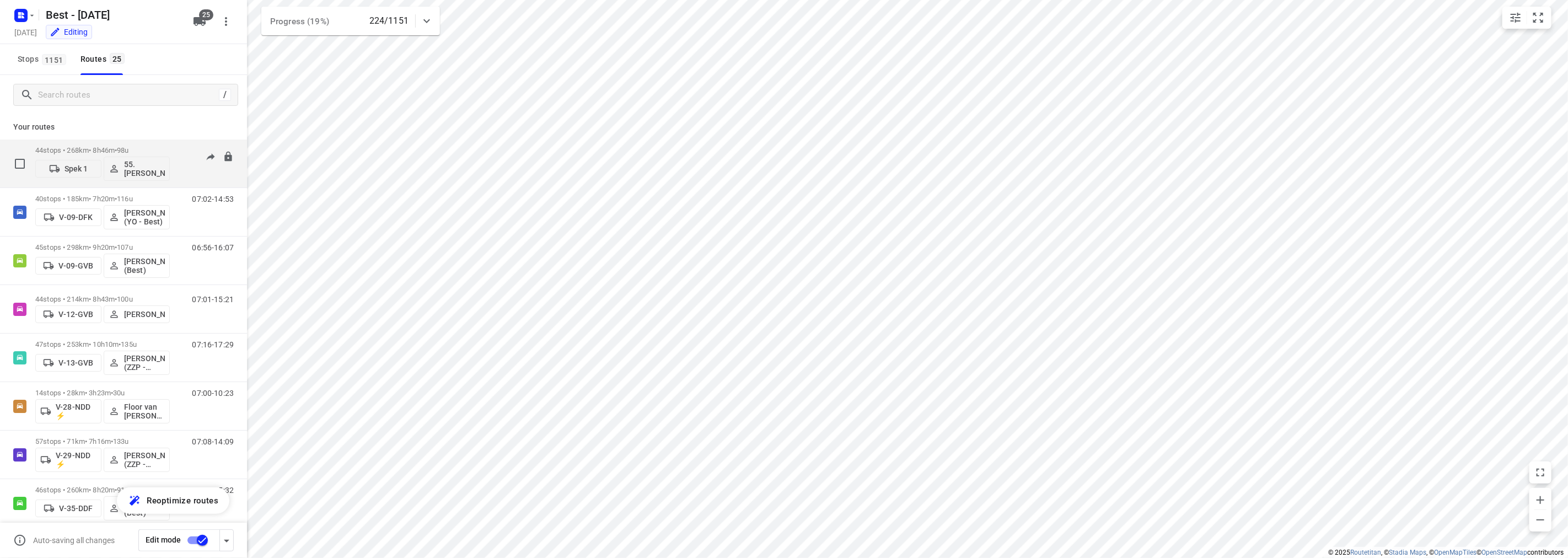
click at [112, 147] on p "44 stops • 268km • 8h46m • 98u" at bounding box center [102, 150] width 135 height 8
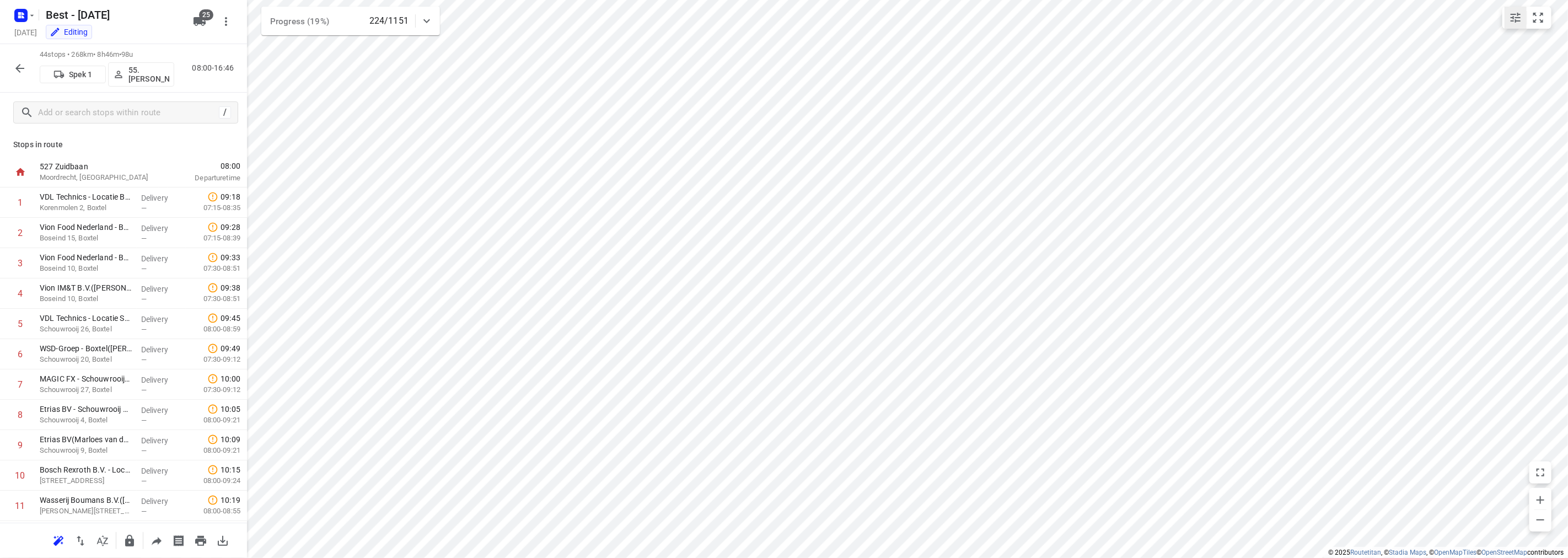
click at [1512, 22] on icon "small contained button group" at bounding box center [1515, 17] width 13 height 13
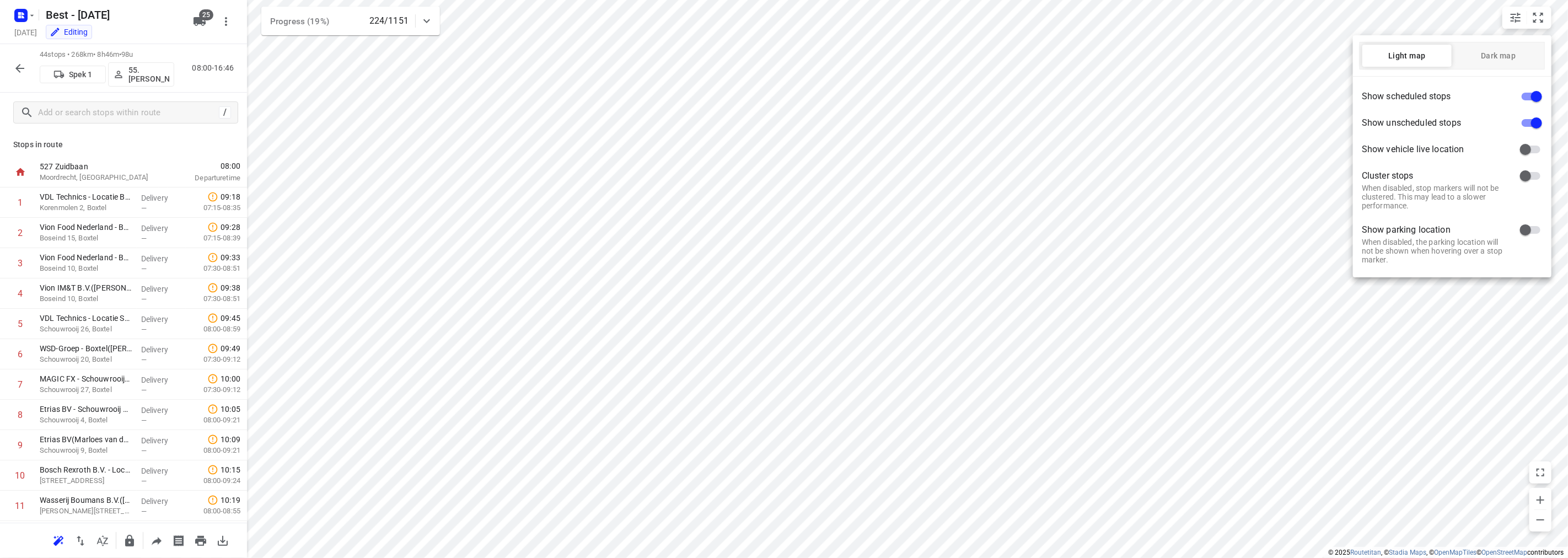
click at [1531, 95] on input "checkbox" at bounding box center [1537, 97] width 63 height 21
checkbox input "false"
click at [1529, 119] on input "checkbox" at bounding box center [1537, 123] width 63 height 21
checkbox input "false"
click at [20, 14] on div at bounding box center [784, 279] width 1568 height 558
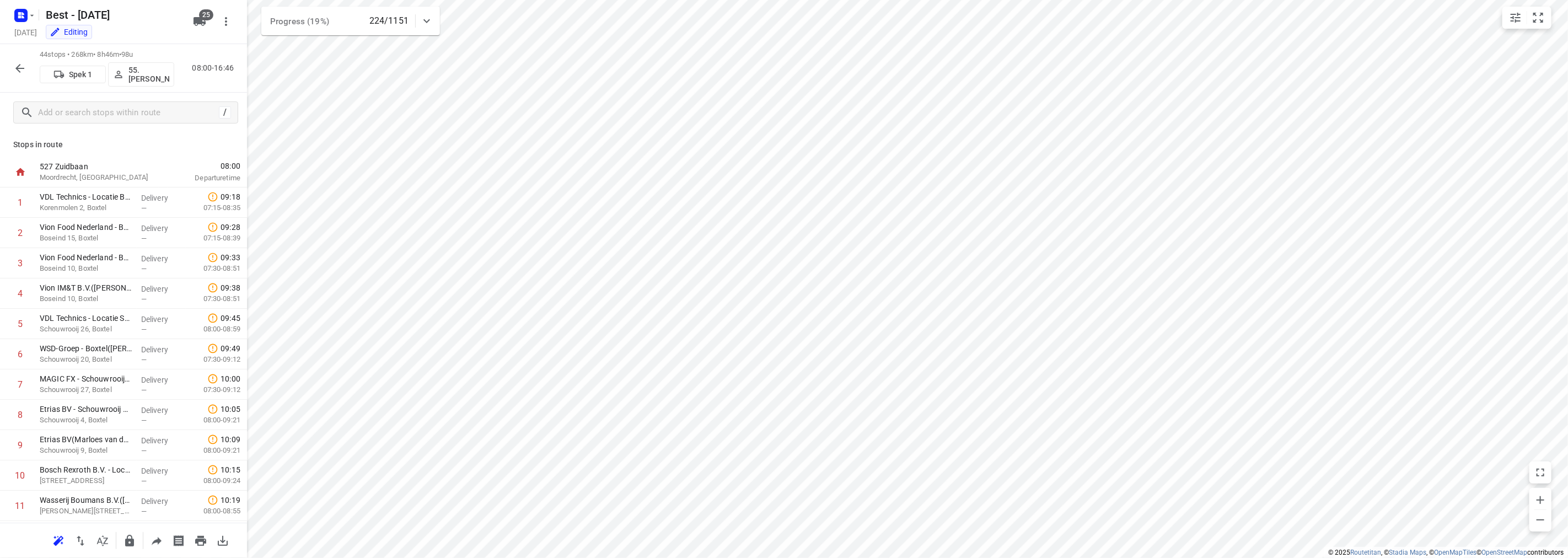
click at [21, 18] on icon "button" at bounding box center [22, 16] width 3 height 3
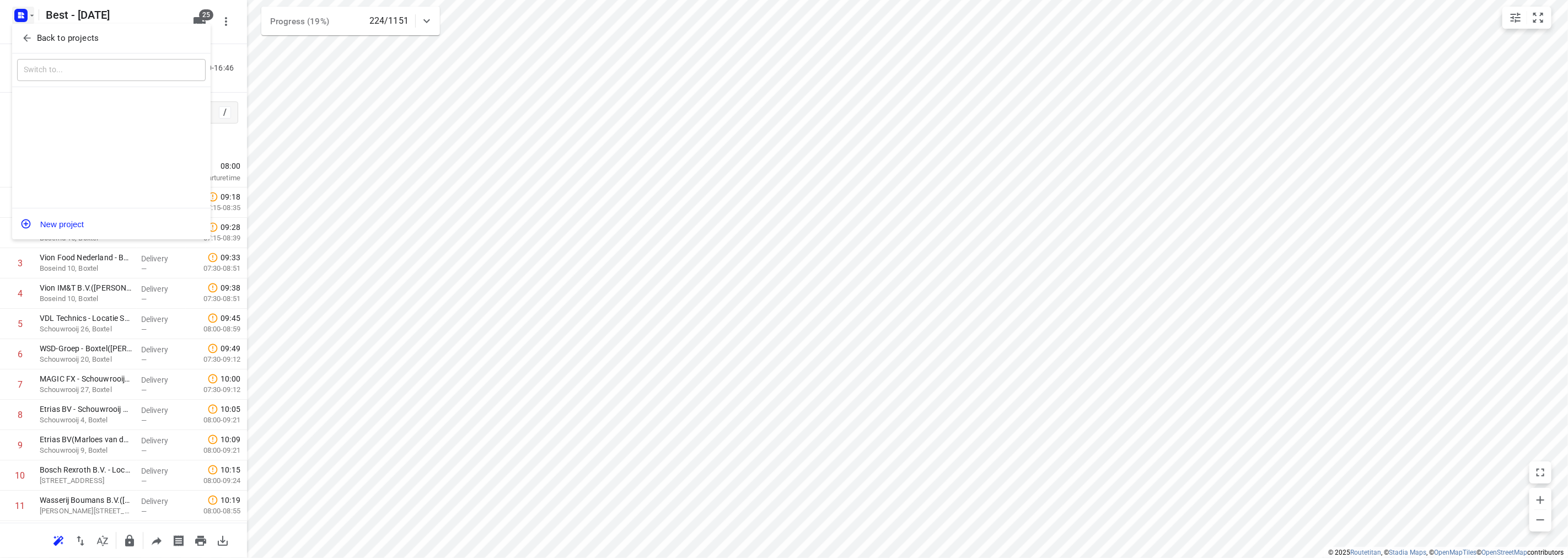
click at [33, 40] on span "Back to projects" at bounding box center [111, 38] width 180 height 12
